Goal: Download file/media

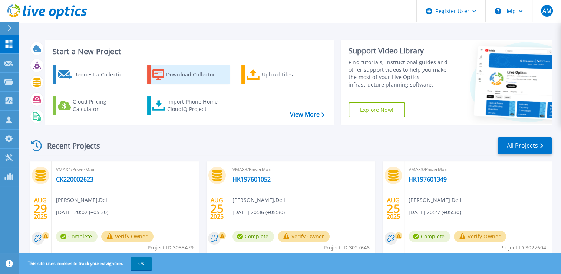
click at [187, 73] on div "Download Collector" at bounding box center [195, 74] width 59 height 15
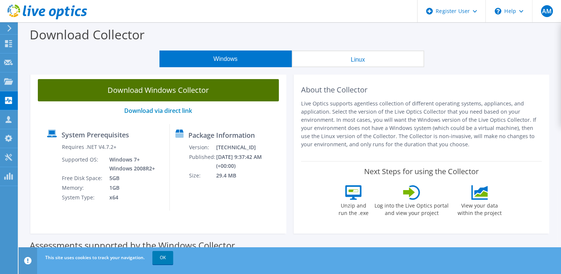
click at [170, 90] on link "Download Windows Collector" at bounding box center [158, 90] width 241 height 22
